Goal: Task Accomplishment & Management: Complete application form

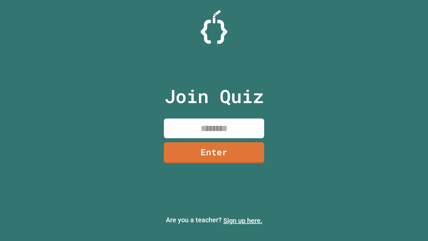
click at [243, 221] on link "Sign up here." at bounding box center [243, 221] width 39 height 8
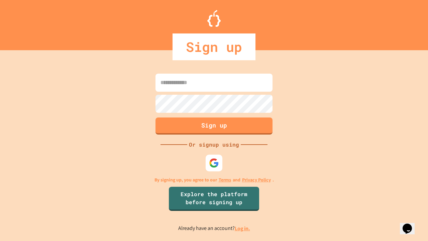
click at [243, 228] on link "Log in." at bounding box center [242, 228] width 15 height 7
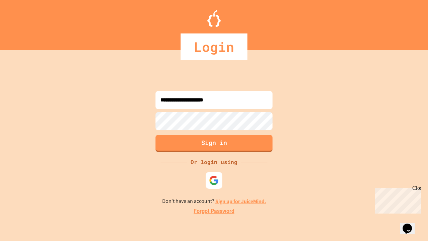
type input "**********"
